Goal: Communication & Community: Answer question/provide support

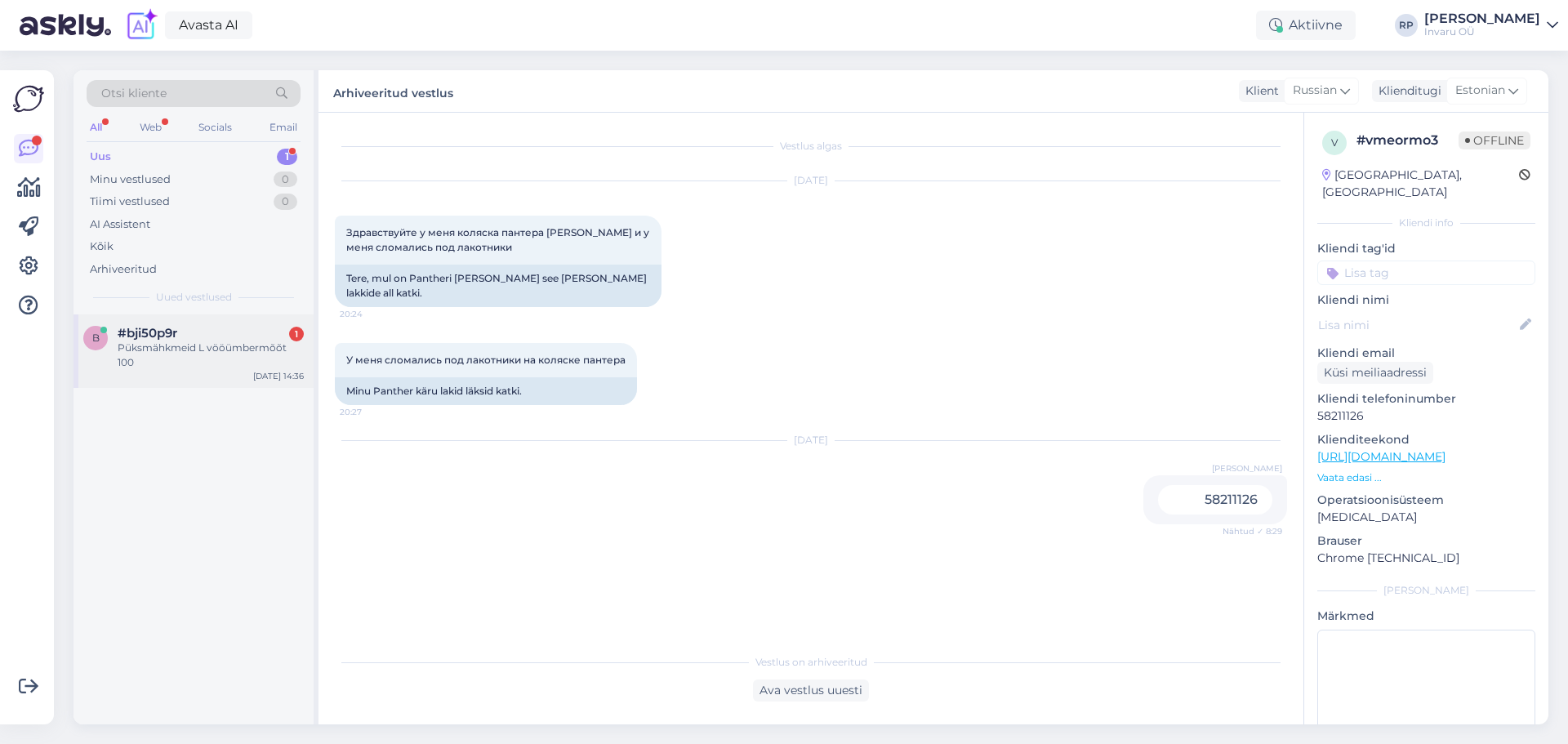
click at [155, 348] on div "Püksmähkmeid L vööümbermõõt 100" at bounding box center [211, 355] width 187 height 30
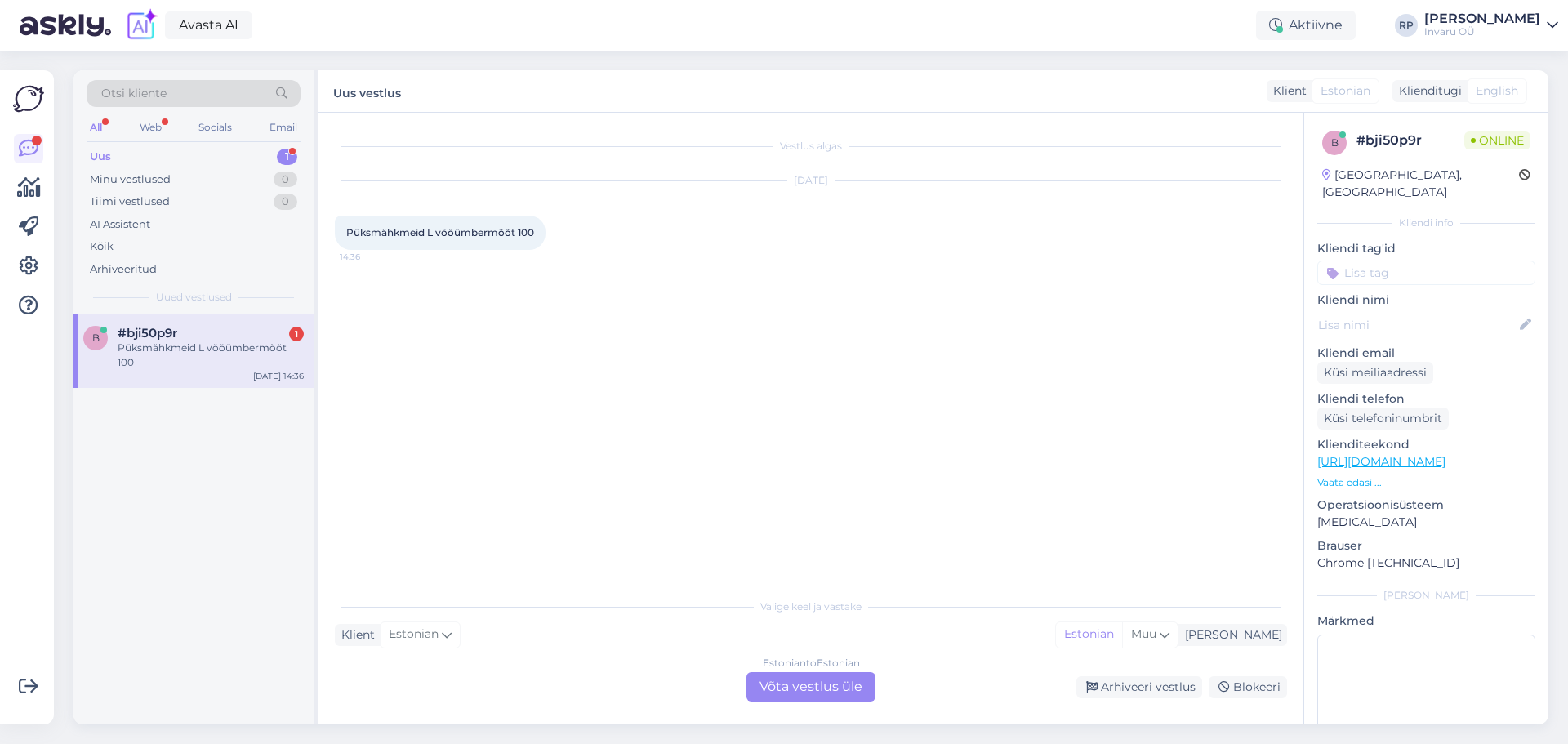
click at [831, 678] on div "Estonian to Estonian Võta vestlus üle" at bounding box center [811, 687] width 129 height 30
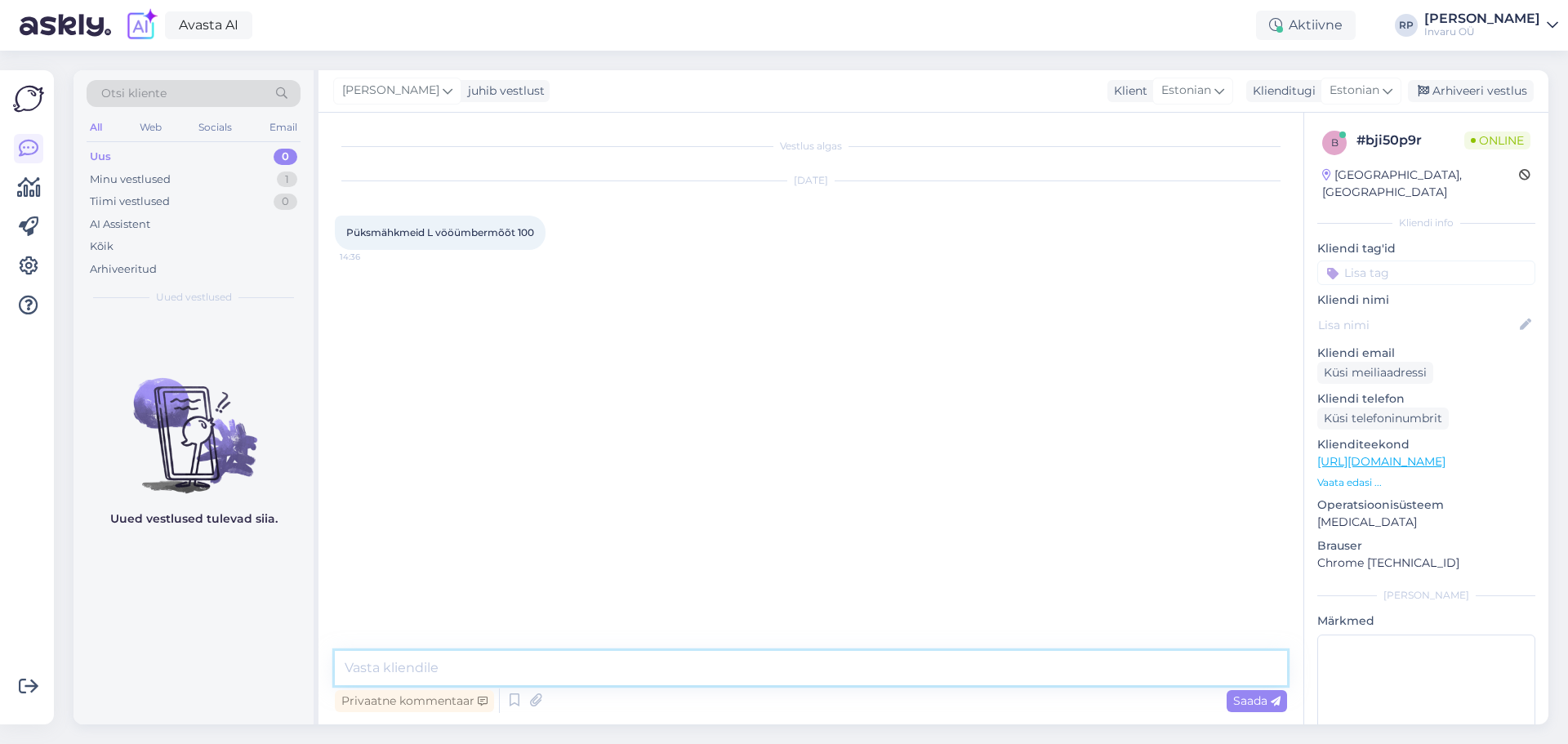
click at [496, 675] on textarea at bounding box center [810, 668] width 952 height 34
type textarea "Tere, kuidas saan aidata"
click at [477, 665] on textarea at bounding box center [810, 668] width 952 height 34
type textarea "mähkmete valimisel on vaja teada puusümbermõõtu"
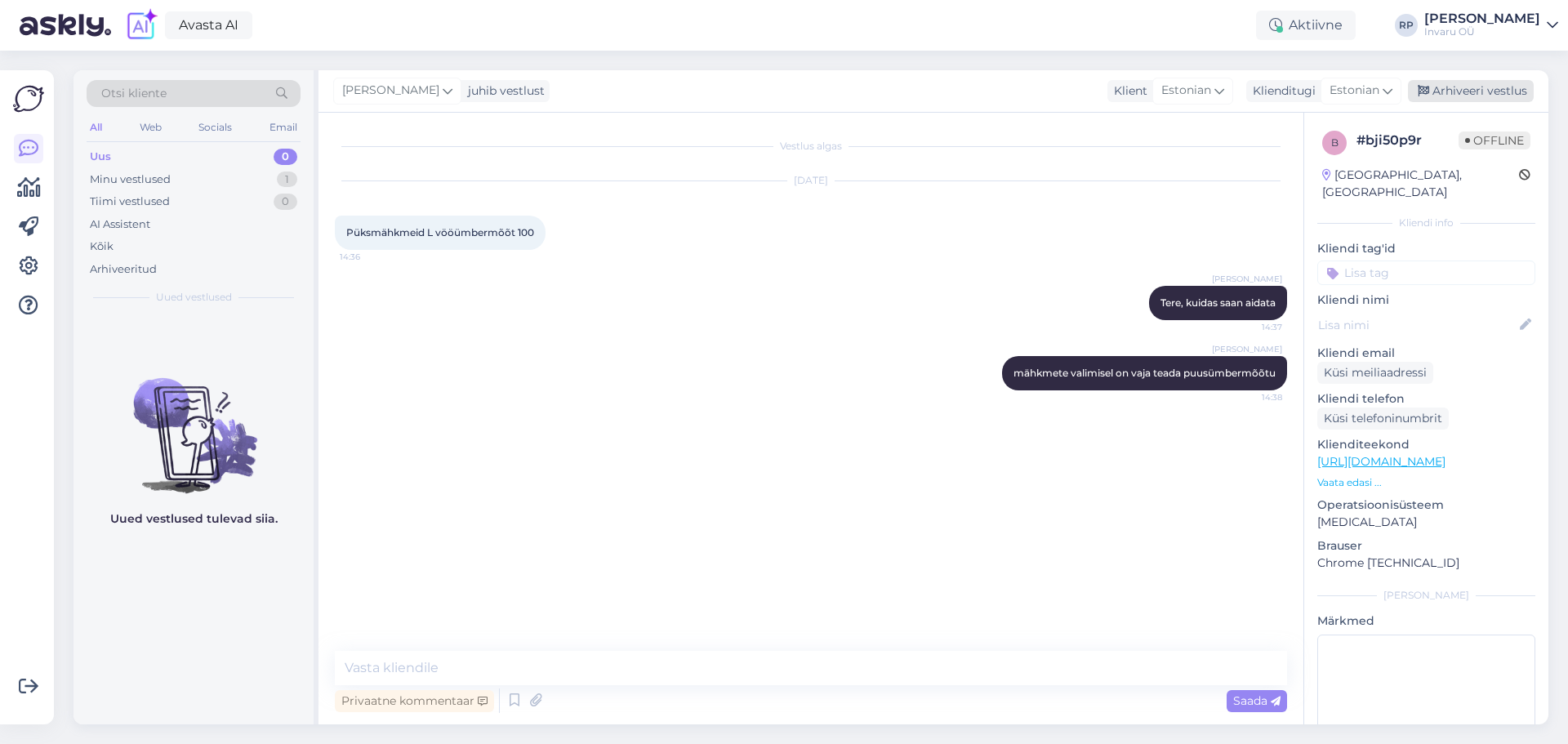
click at [1490, 85] on div "Arhiveeri vestlus" at bounding box center [1471, 91] width 126 height 22
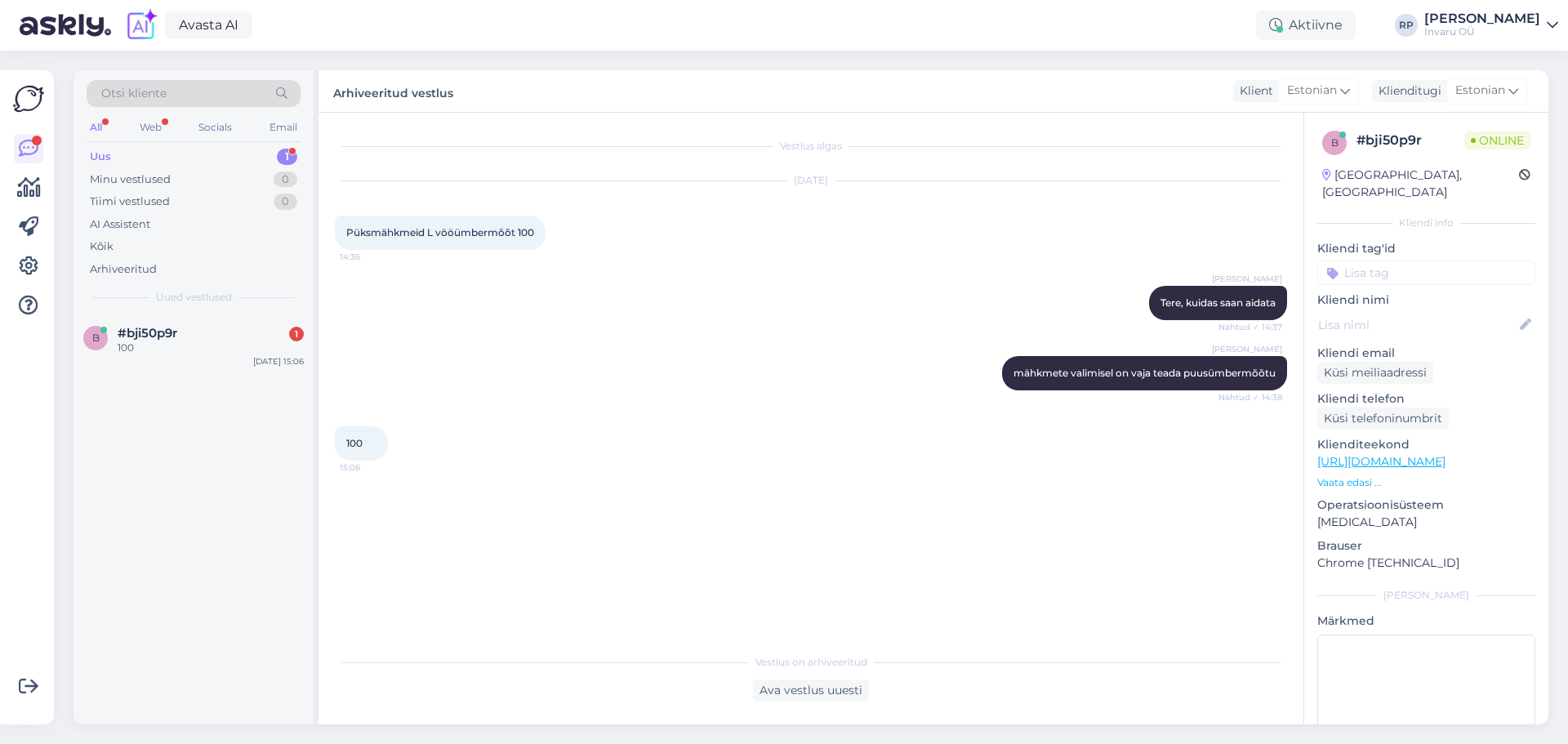
click at [848, 677] on div "Vestlus on arhiveeritud Ava vestlus uuesti" at bounding box center [810, 673] width 952 height 57
click at [802, 687] on div "Ava vestlus uuesti" at bounding box center [810, 690] width 116 height 22
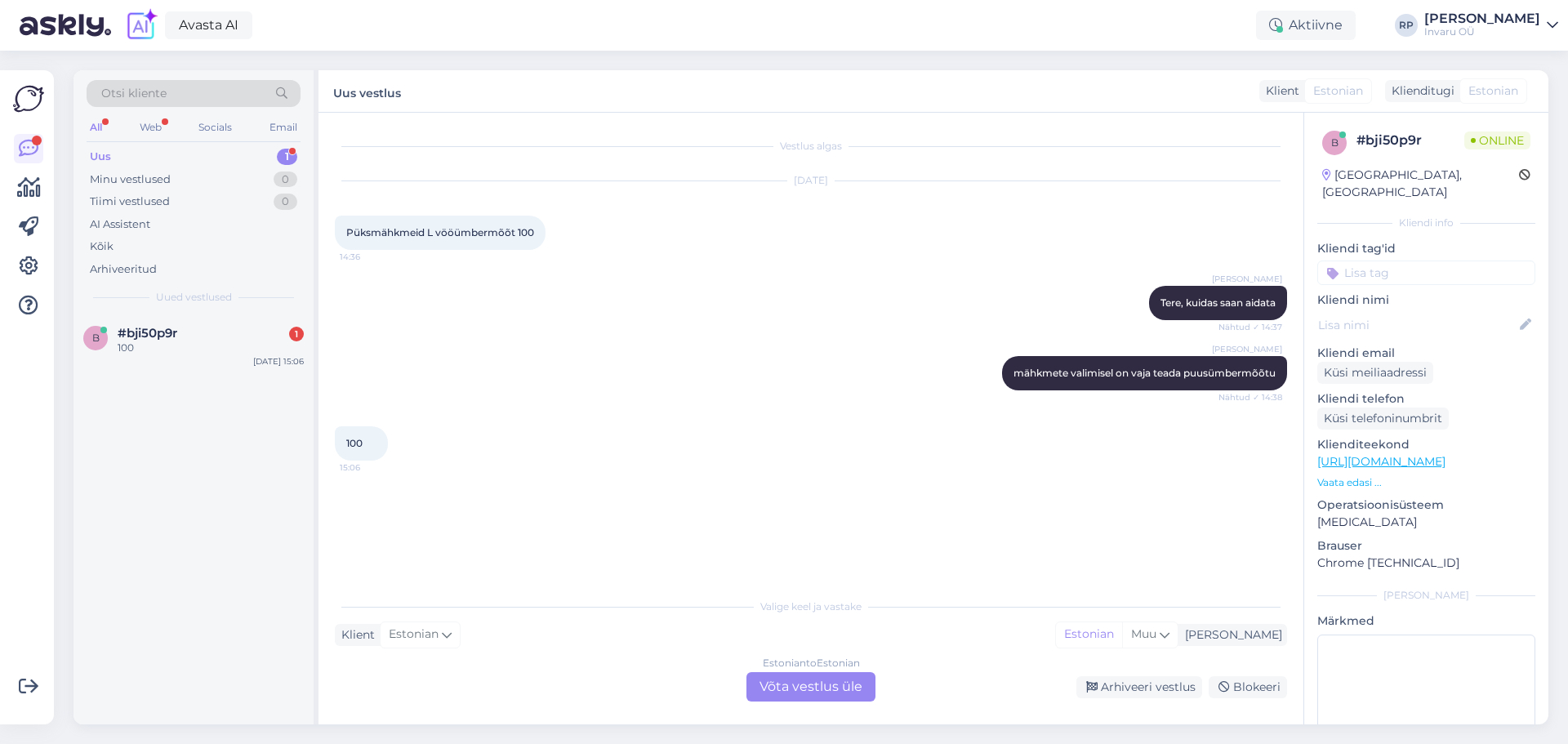
click at [834, 694] on div "Estonian to Estonian Võta vestlus üle" at bounding box center [811, 687] width 129 height 30
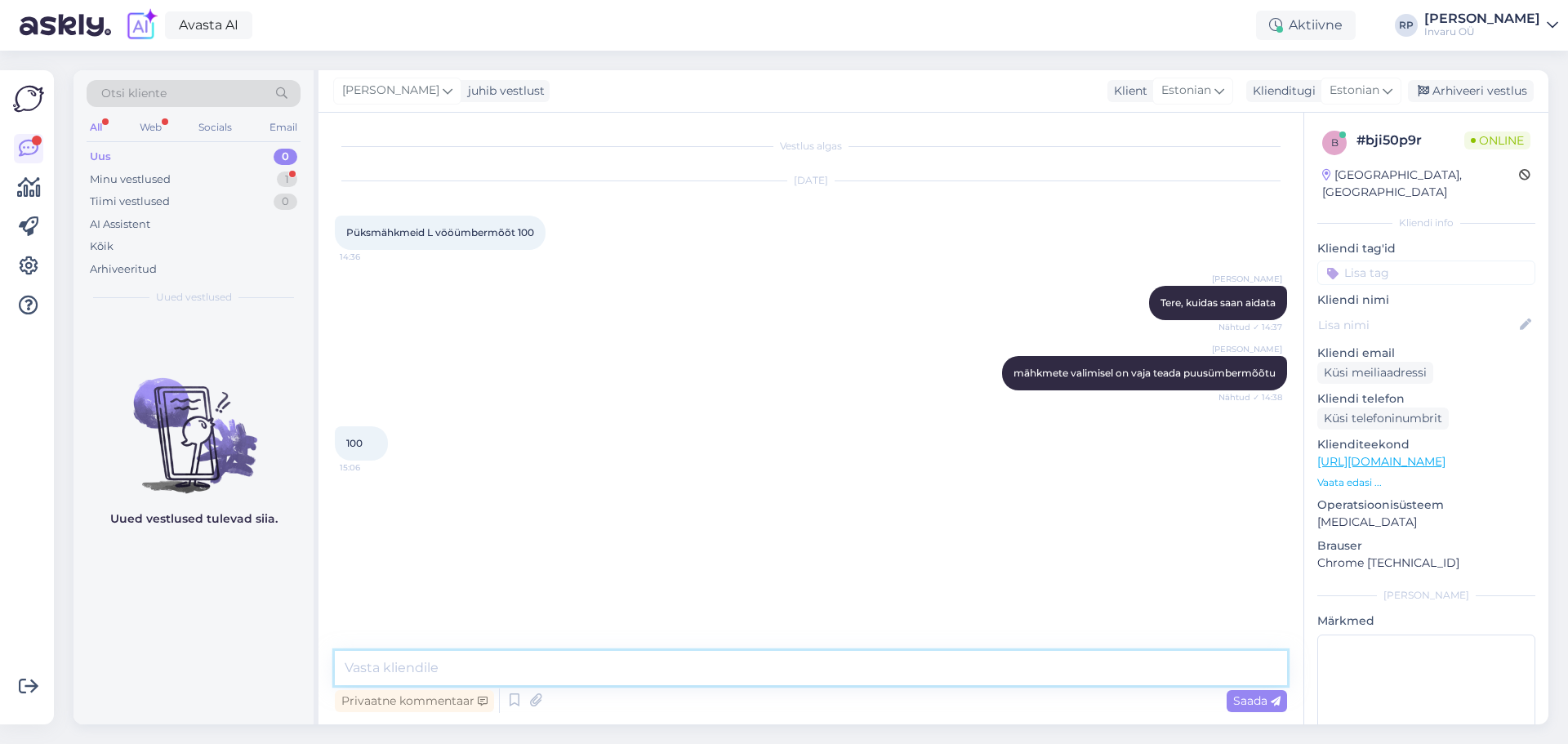
click at [540, 665] on textarea at bounding box center [810, 668] width 952 height 34
paste textarea "[URL][DOMAIN_NAME]"
type textarea "[URL][DOMAIN_NAME]"
click at [1504, 85] on div "Arhiveeri vestlus" at bounding box center [1471, 91] width 126 height 22
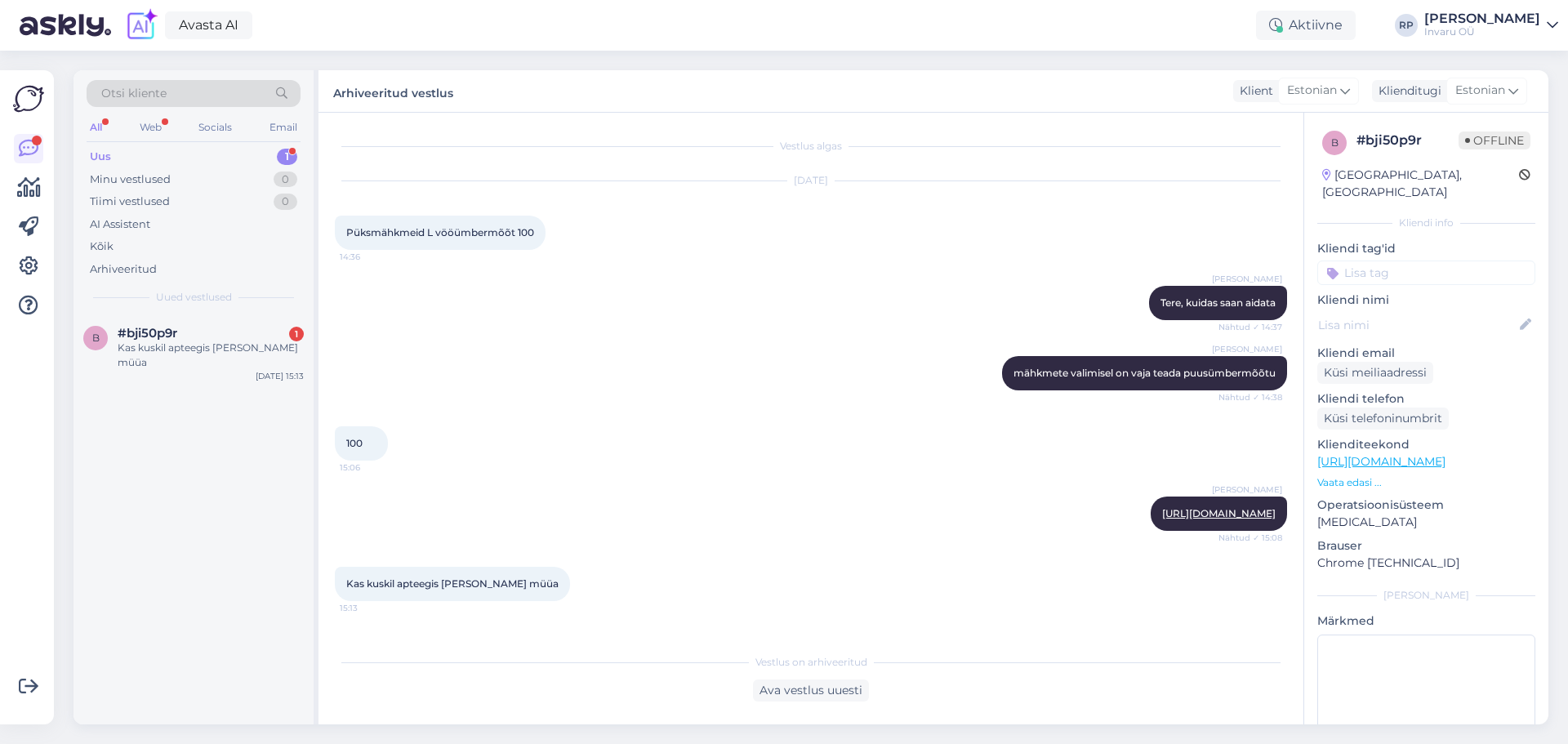
scroll to position [4, 0]
click at [790, 691] on div "Ava vestlus uuesti" at bounding box center [810, 690] width 116 height 22
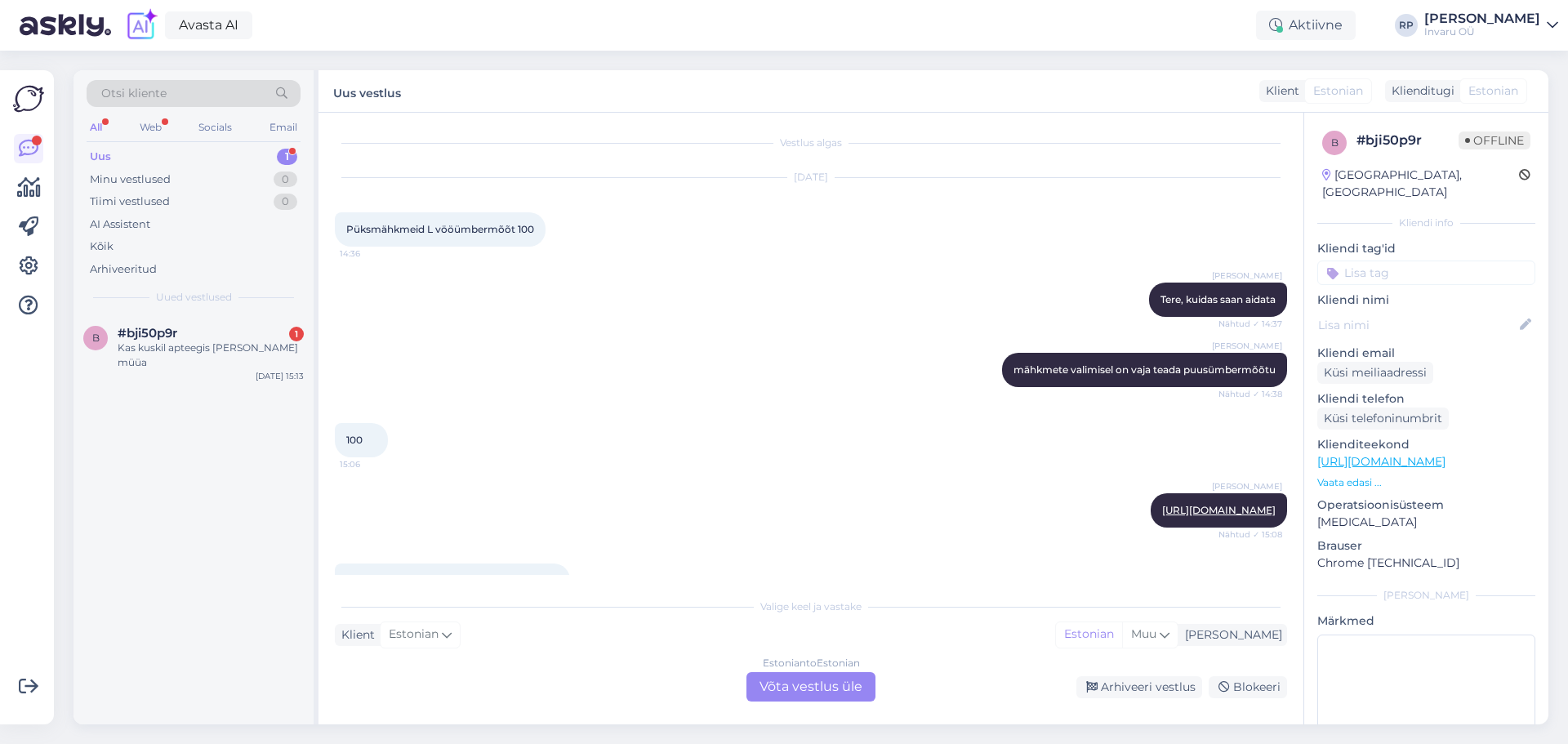
click at [839, 678] on div "Estonian to Estonian Võta vestlus üle" at bounding box center [811, 687] width 129 height 30
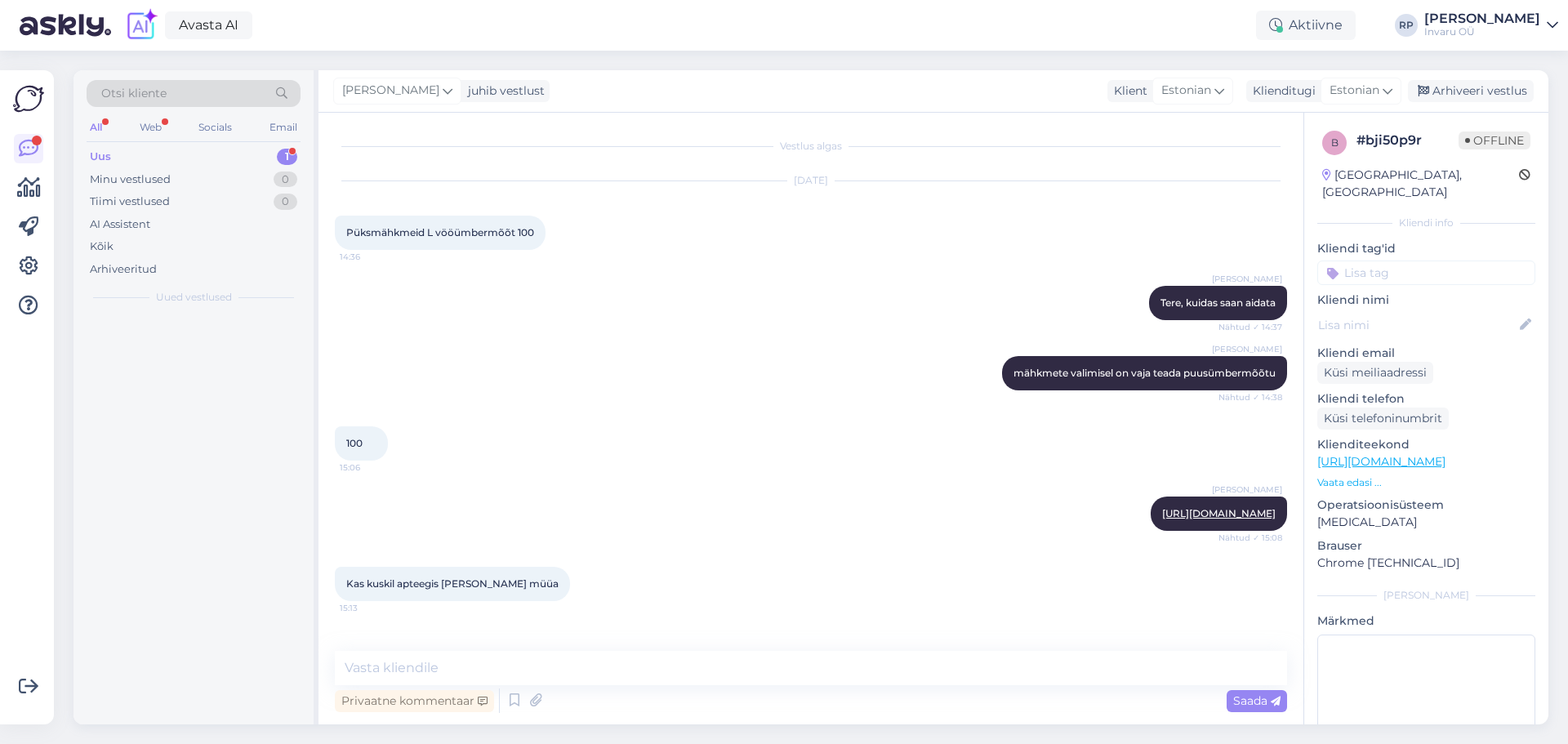
scroll to position [0, 0]
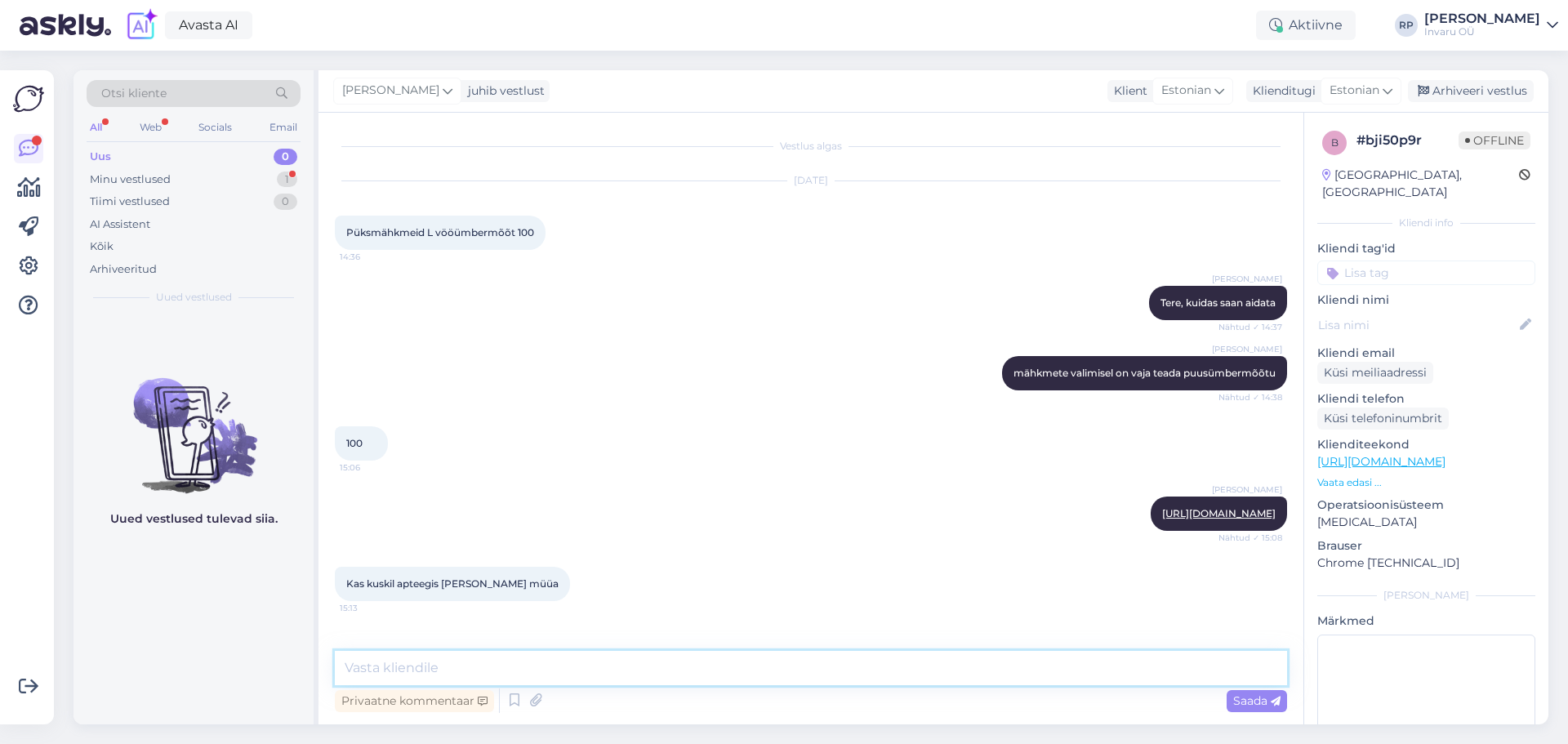
click at [467, 661] on textarea at bounding box center [810, 668] width 952 height 34
type textarea "kindlasti on"
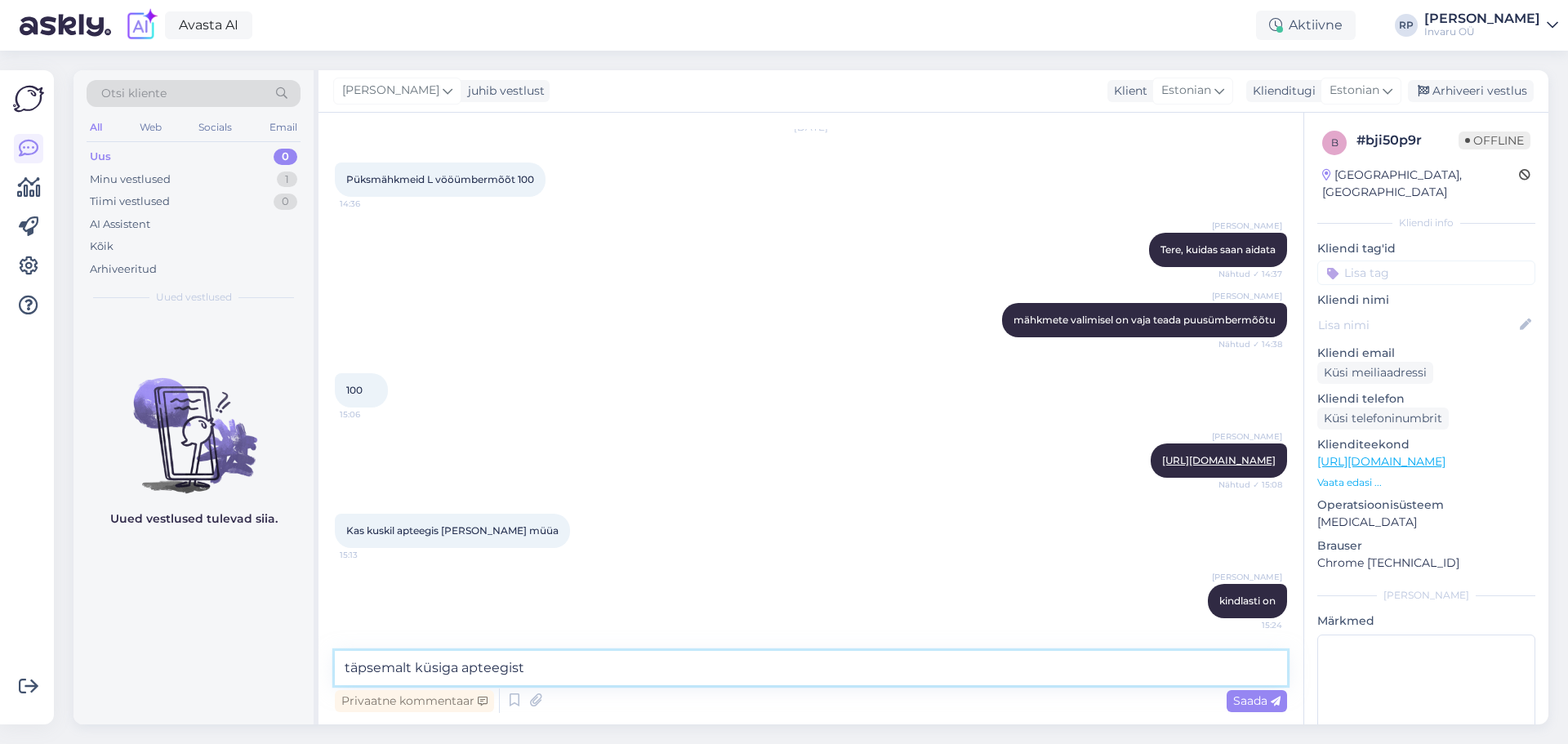
click at [458, 670] on textarea "täpsemalt küsiga apteegist" at bounding box center [810, 668] width 952 height 34
type textarea "täpsemalt küsige apteegist"
click at [1264, 700] on span "Saada" at bounding box center [1257, 701] width 48 height 14
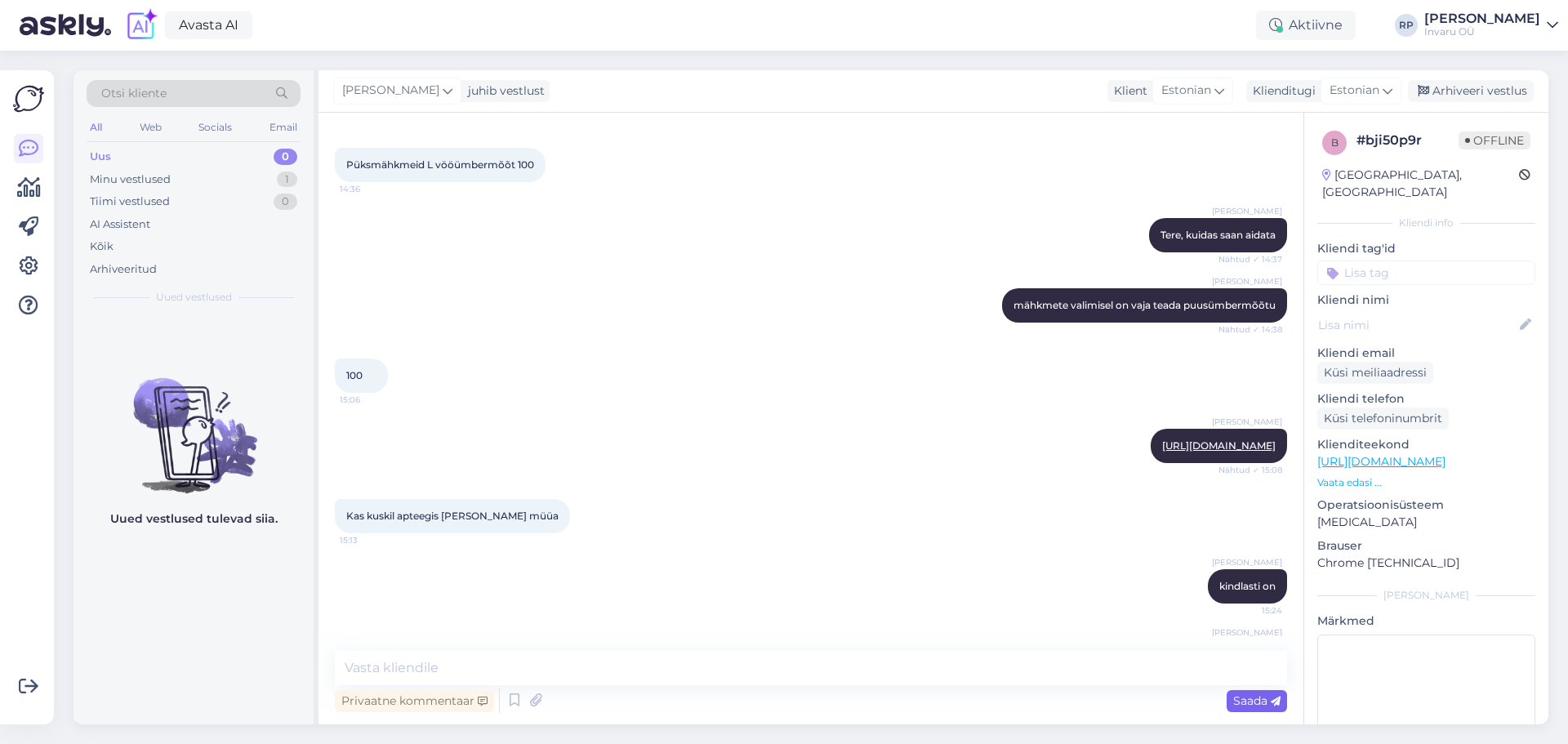
scroll to position [138, 0]
